Goal: Navigation & Orientation: Find specific page/section

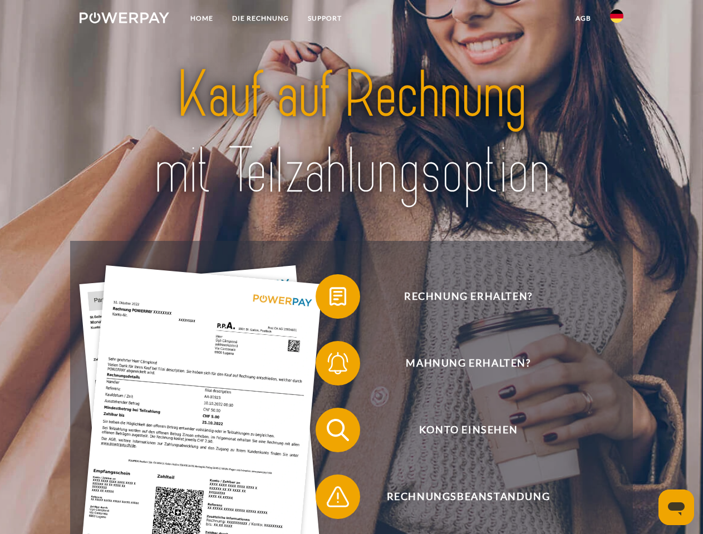
click at [124, 19] on img at bounding box center [125, 17] width 90 height 11
click at [617, 19] on img at bounding box center [616, 15] width 13 height 13
click at [583, 18] on link "agb" at bounding box center [583, 18] width 35 height 20
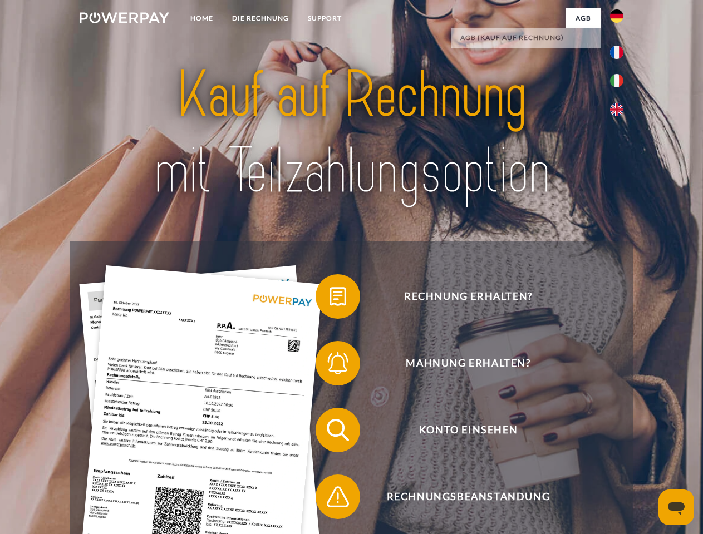
click at [330, 299] on span at bounding box center [321, 297] width 56 height 56
click at [330, 366] on span at bounding box center [321, 364] width 56 height 56
